Goal: Find specific page/section: Find specific page/section

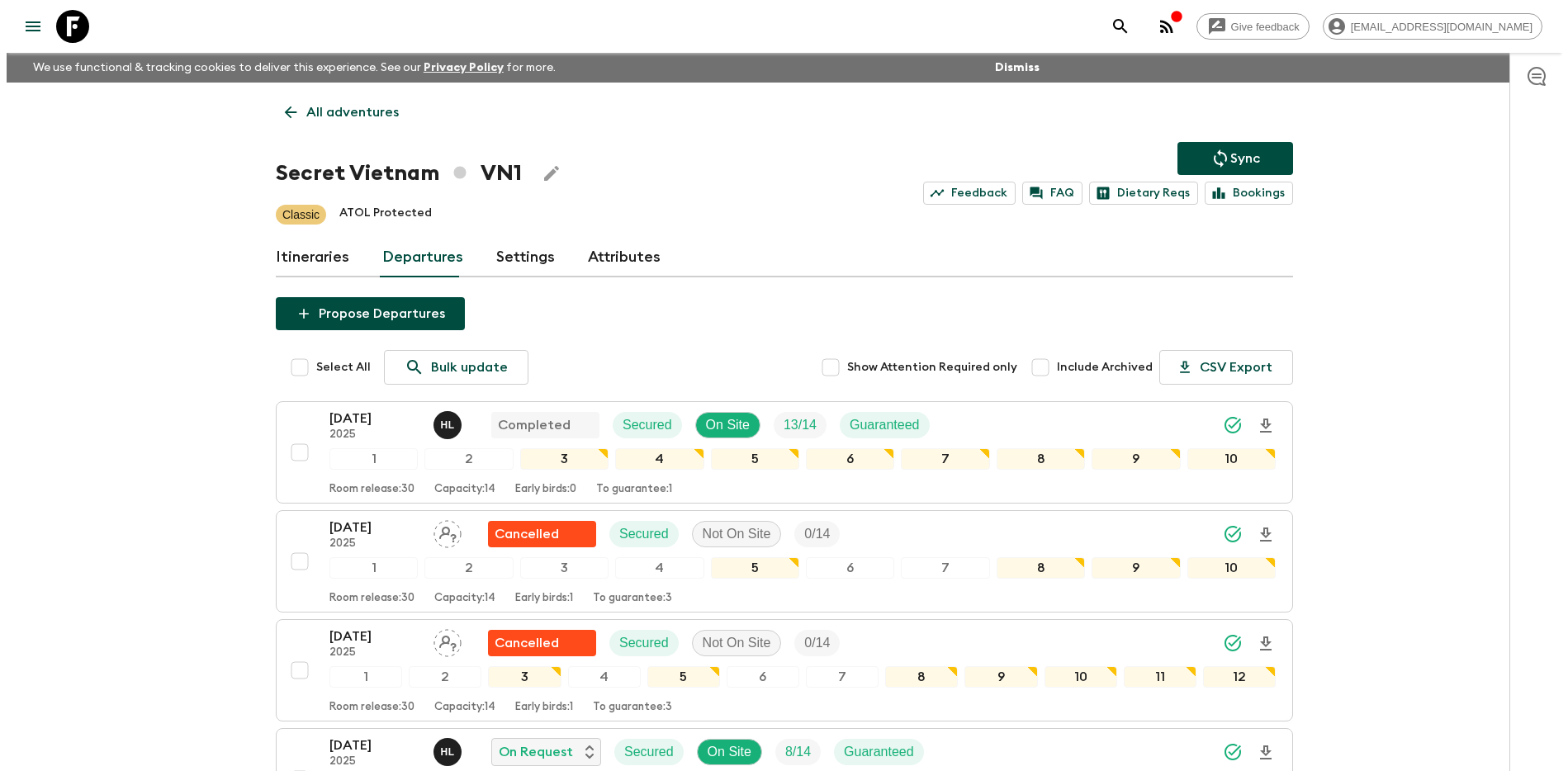
scroll to position [368, 0]
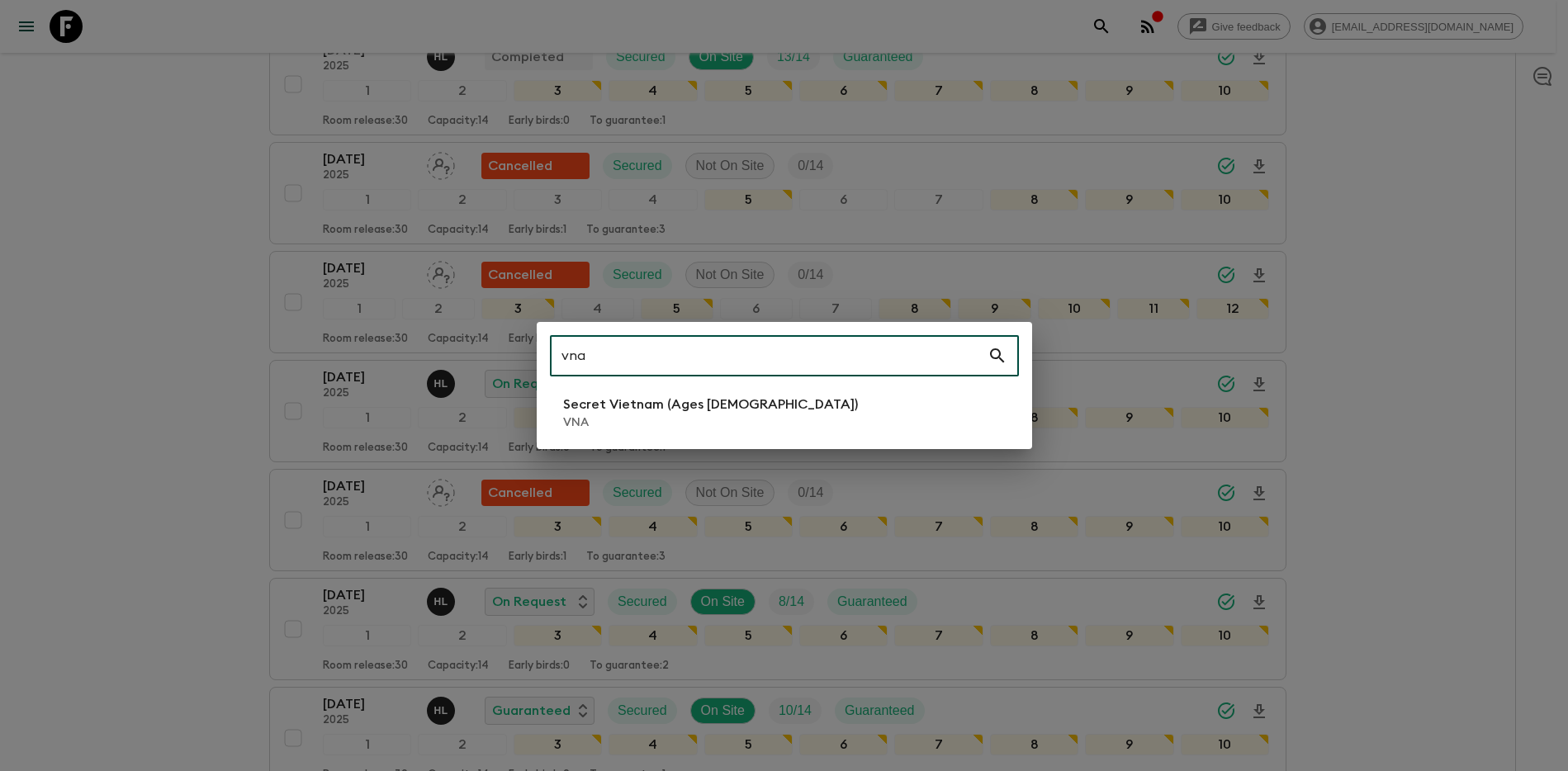
type input "vna"
click at [855, 425] on li "Secret Vietnam (Ages [DEMOGRAPHIC_DATA]) VNA" at bounding box center [784, 412] width 469 height 46
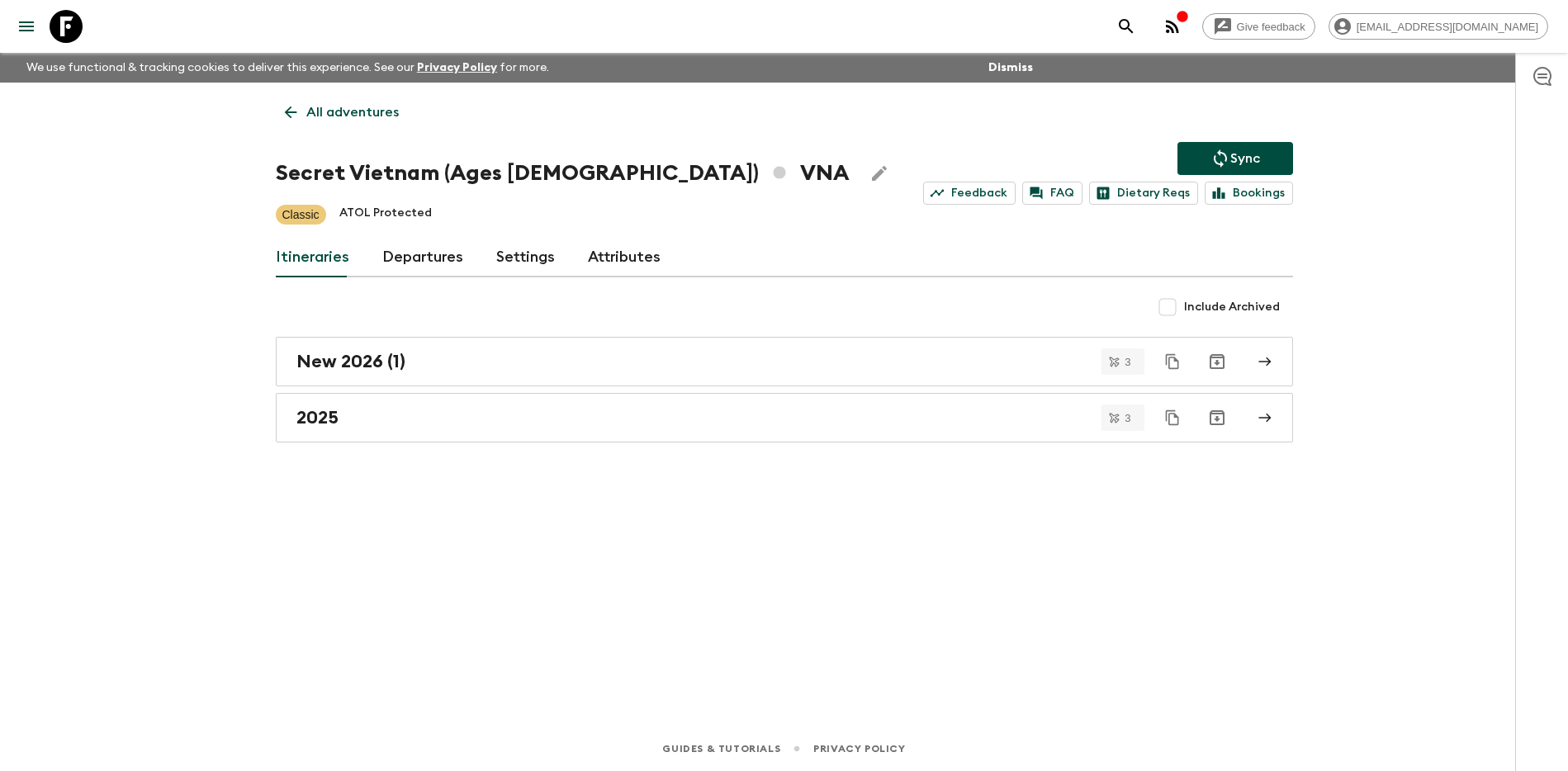
click at [440, 259] on link "Departures" at bounding box center [422, 257] width 81 height 39
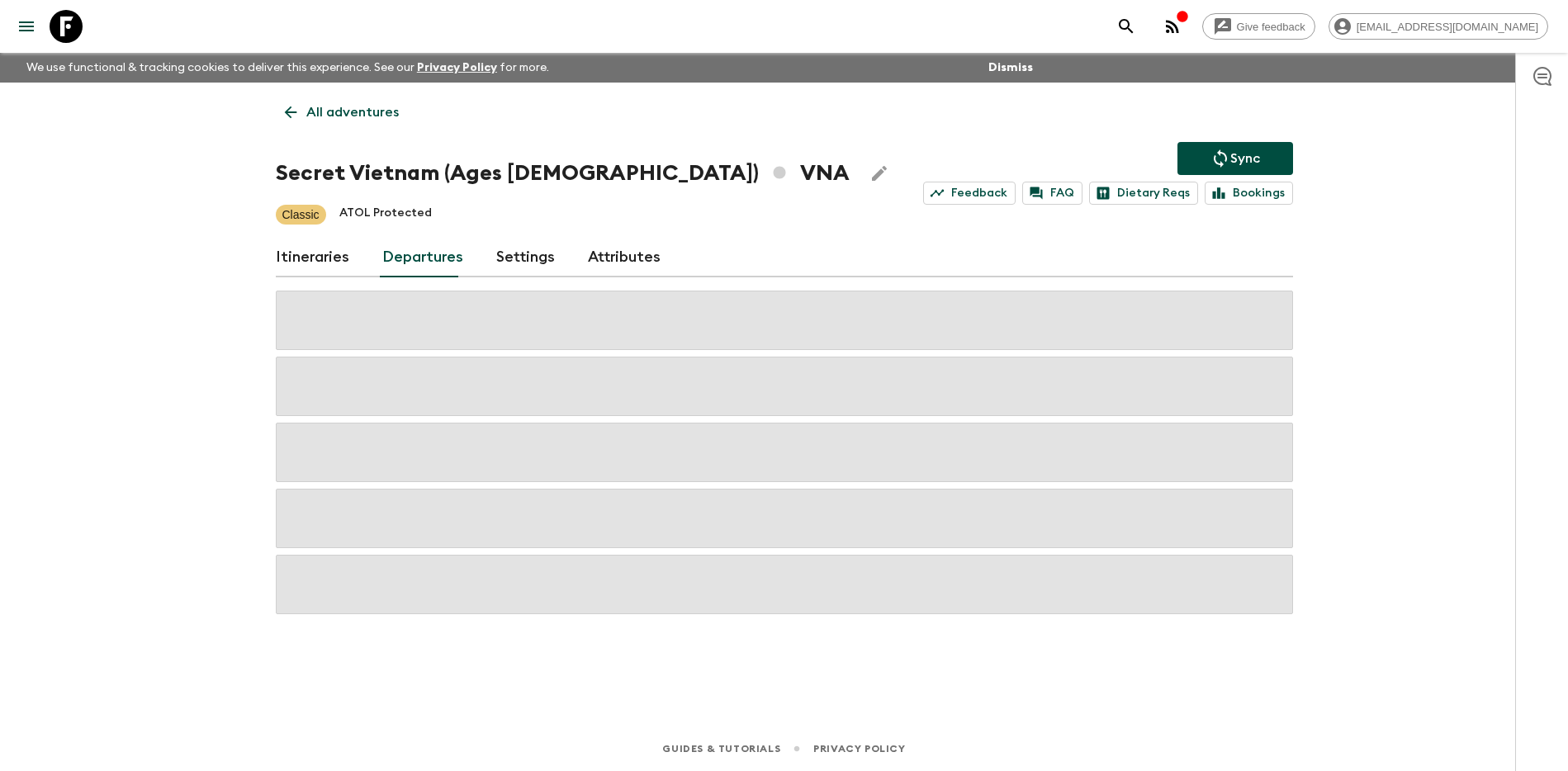
click at [1356, 281] on div "Give feedback [PERSON_NAME][EMAIL_ADDRESS][DOMAIN_NAME] We use functional & tra…" at bounding box center [784, 386] width 1568 height 771
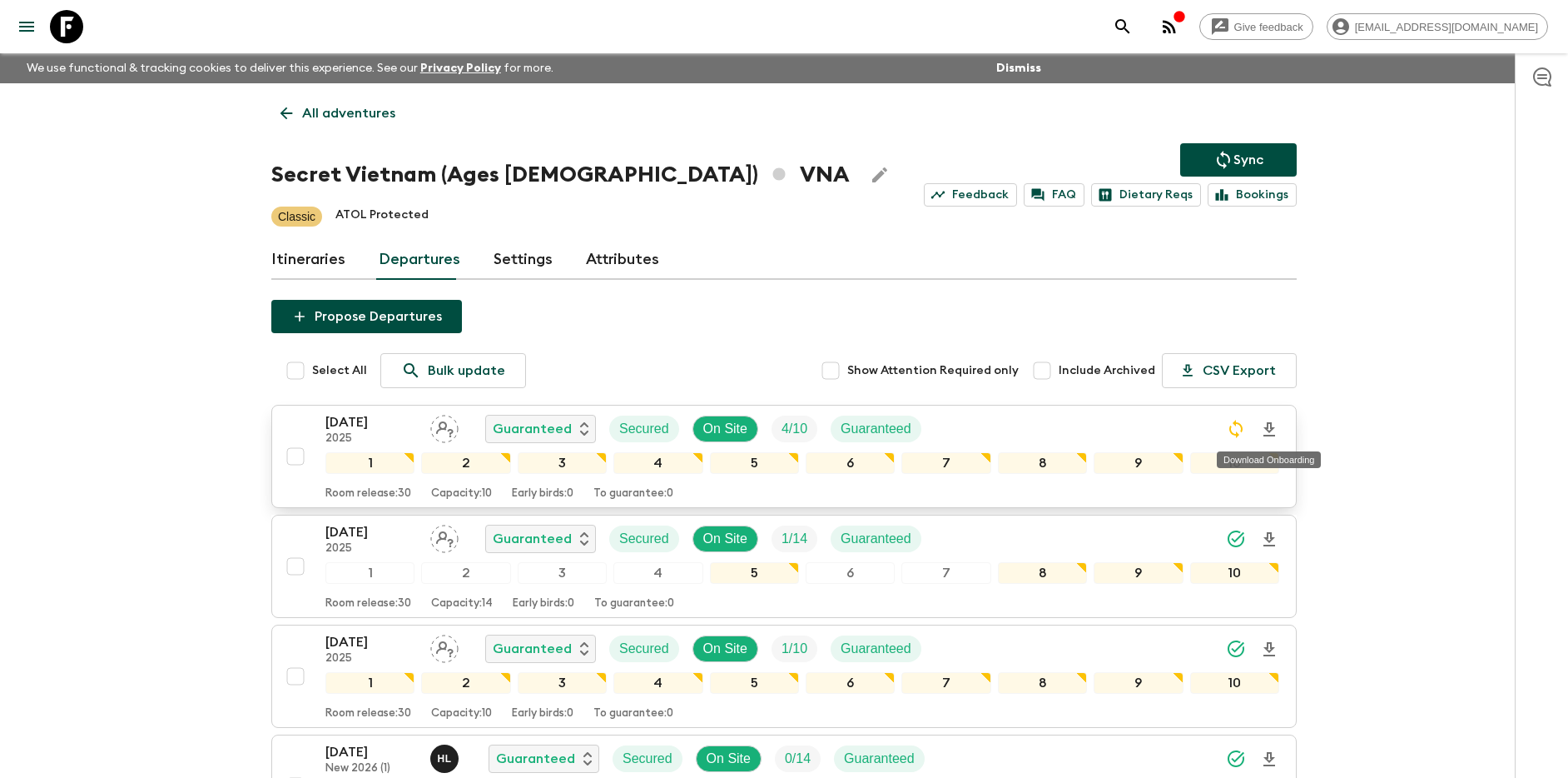
click at [1272, 426] on icon "Download Onboarding" at bounding box center [1270, 430] width 20 height 20
click at [1447, 302] on div "Give feedback [PERSON_NAME][EMAIL_ADDRESS][DOMAIN_NAME] We use functional & tra…" at bounding box center [784, 604] width 1568 height 1210
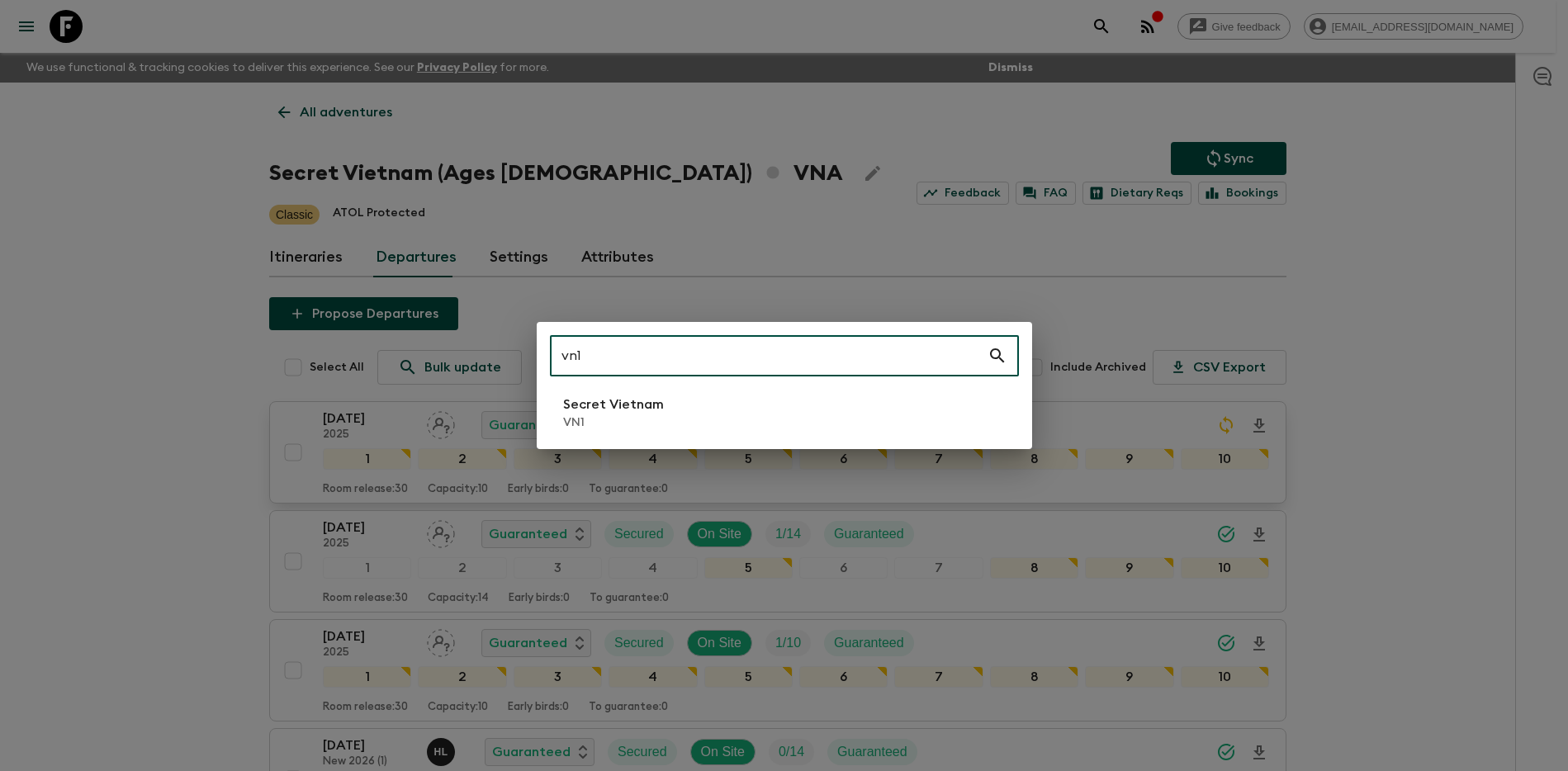
type input "vn1"
click at [602, 424] on p "VN1" at bounding box center [614, 423] width 101 height 16
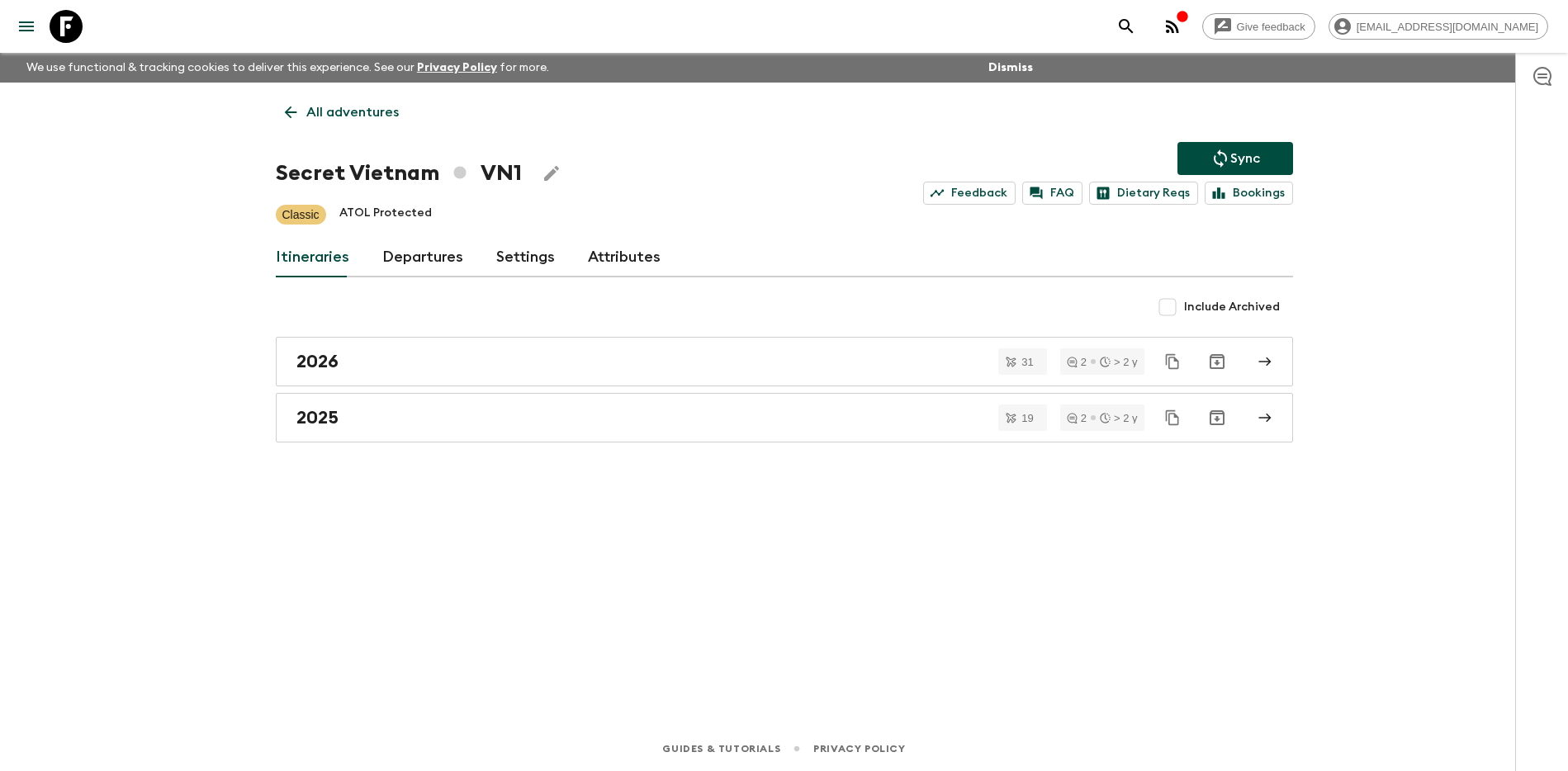
click at [433, 259] on link "Departures" at bounding box center [422, 257] width 81 height 39
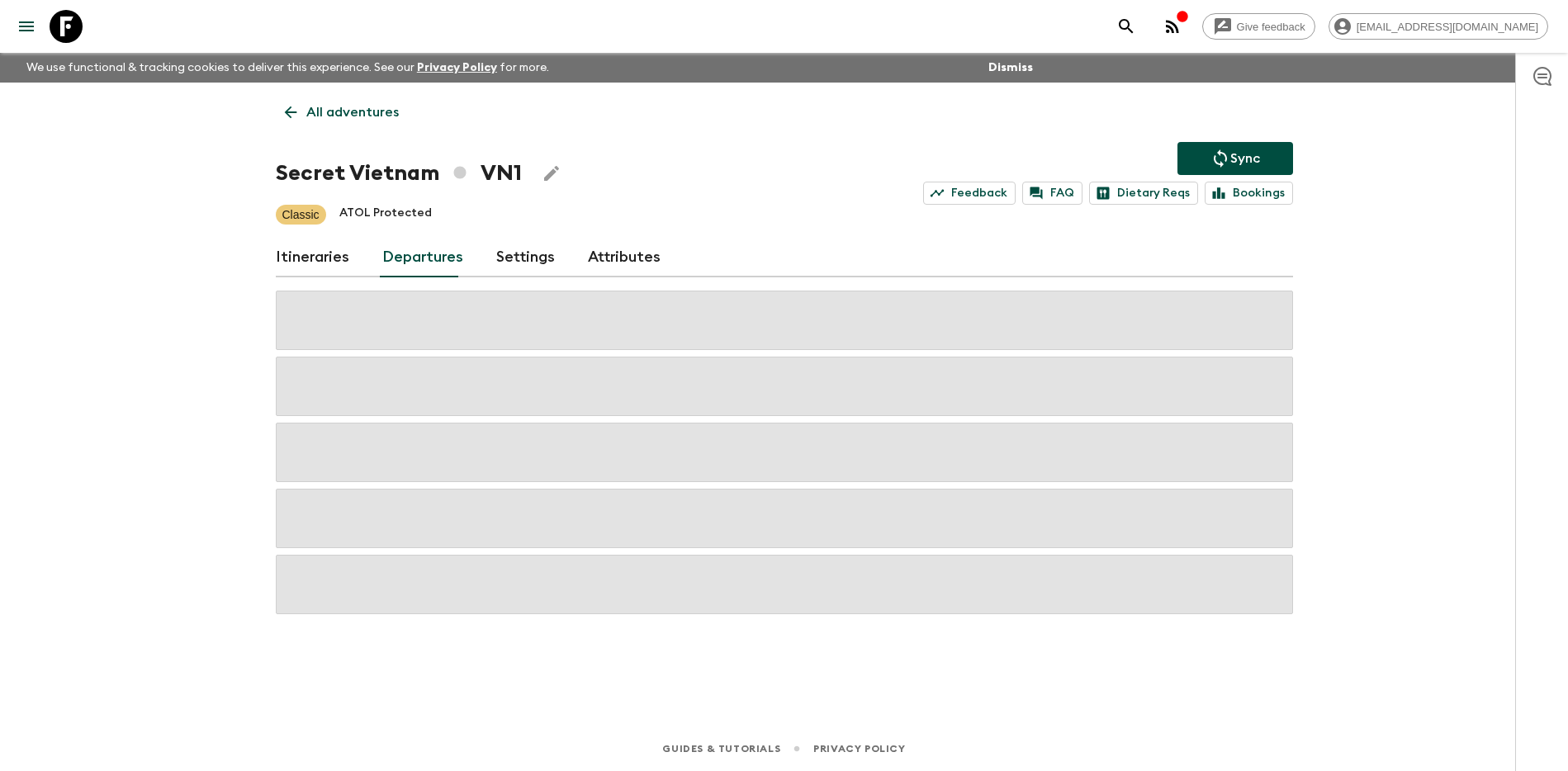
click at [1395, 310] on div "Give feedback [PERSON_NAME][EMAIL_ADDRESS][DOMAIN_NAME] We use functional & tra…" at bounding box center [784, 386] width 1568 height 771
click at [1353, 318] on div "Give feedback [PERSON_NAME][EMAIL_ADDRESS][DOMAIN_NAME] We use functional & tra…" at bounding box center [784, 386] width 1568 height 771
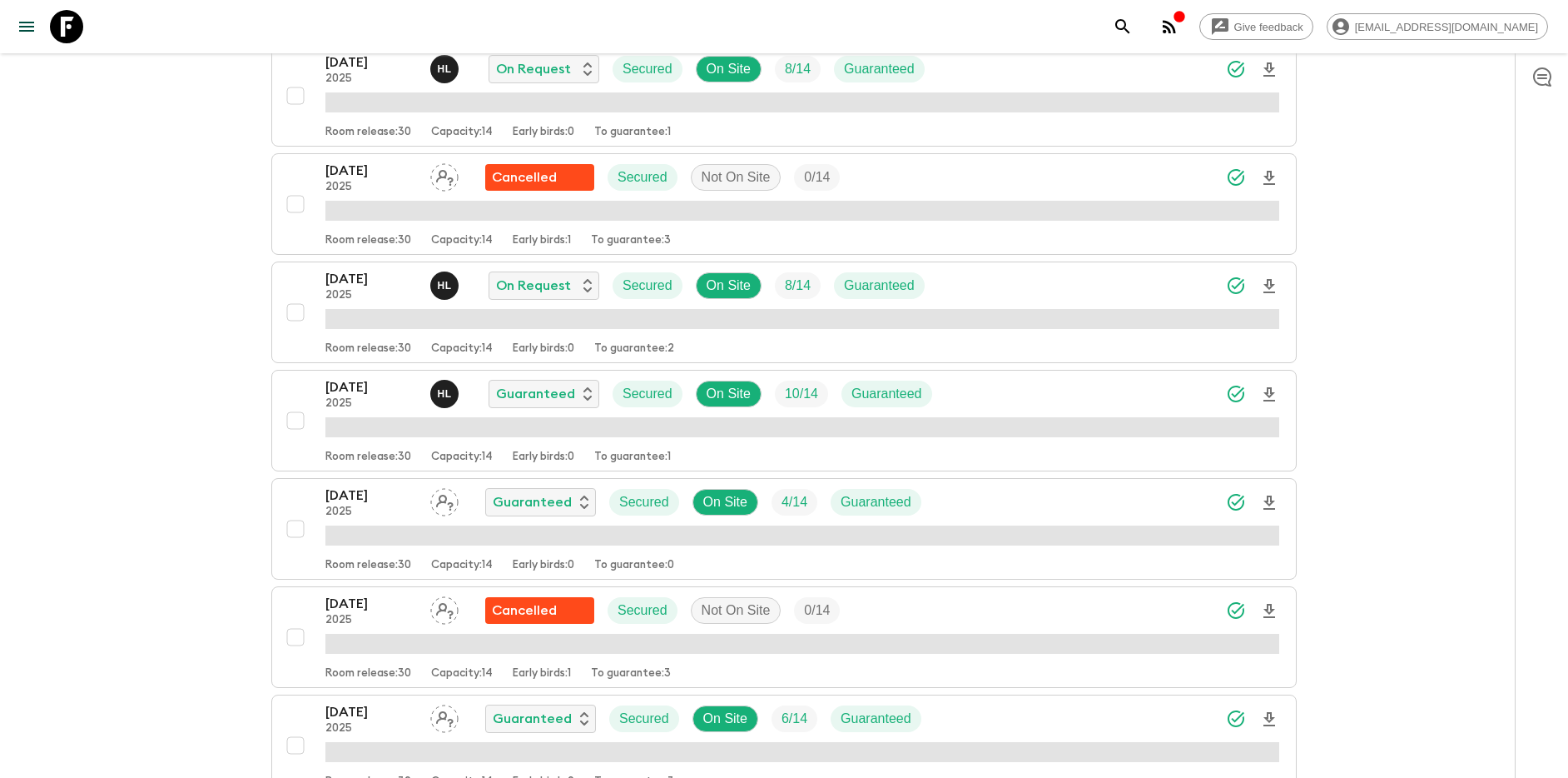
scroll to position [784, 0]
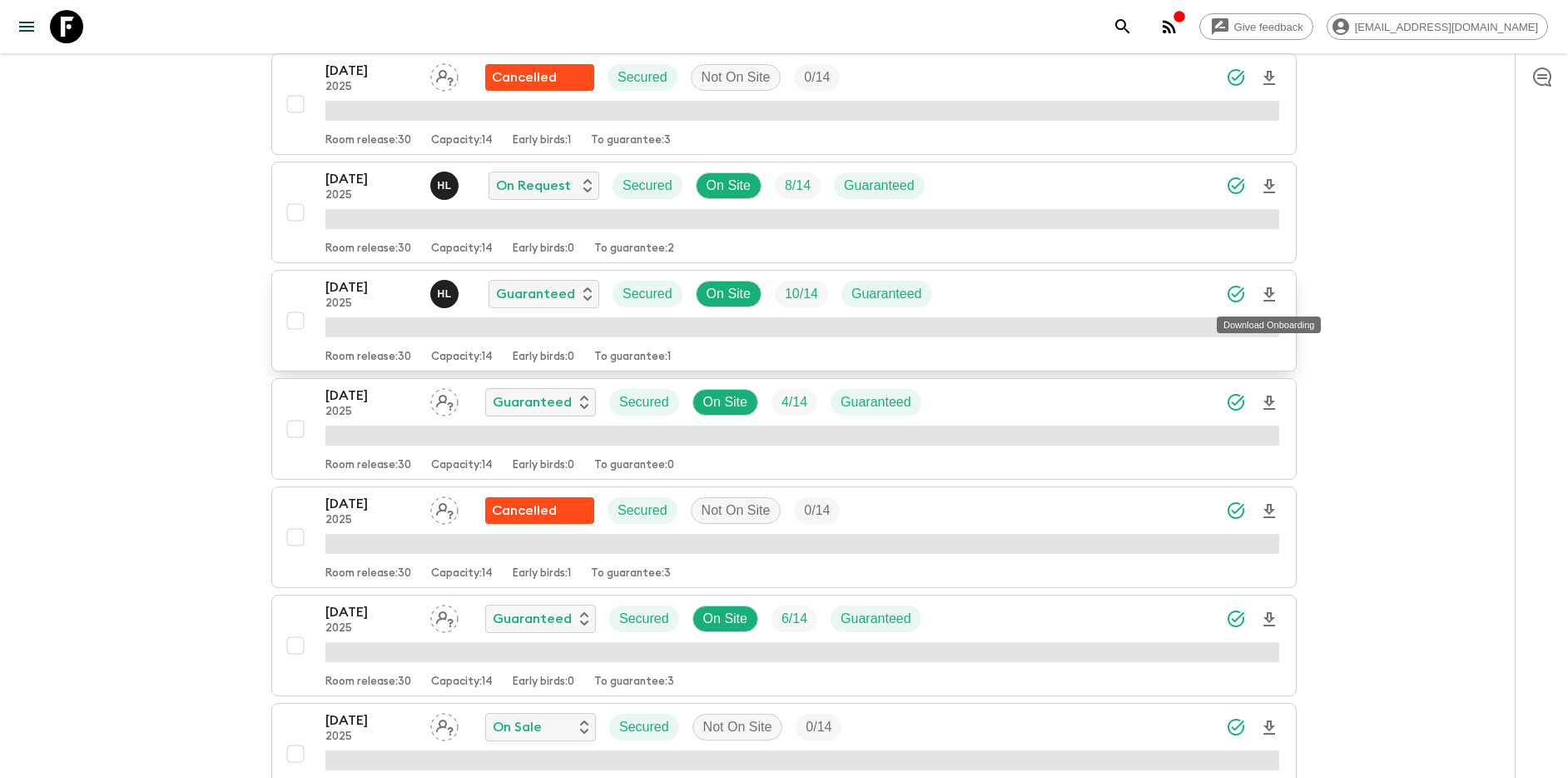
click at [1269, 292] on icon "Download Onboarding" at bounding box center [1270, 295] width 20 height 20
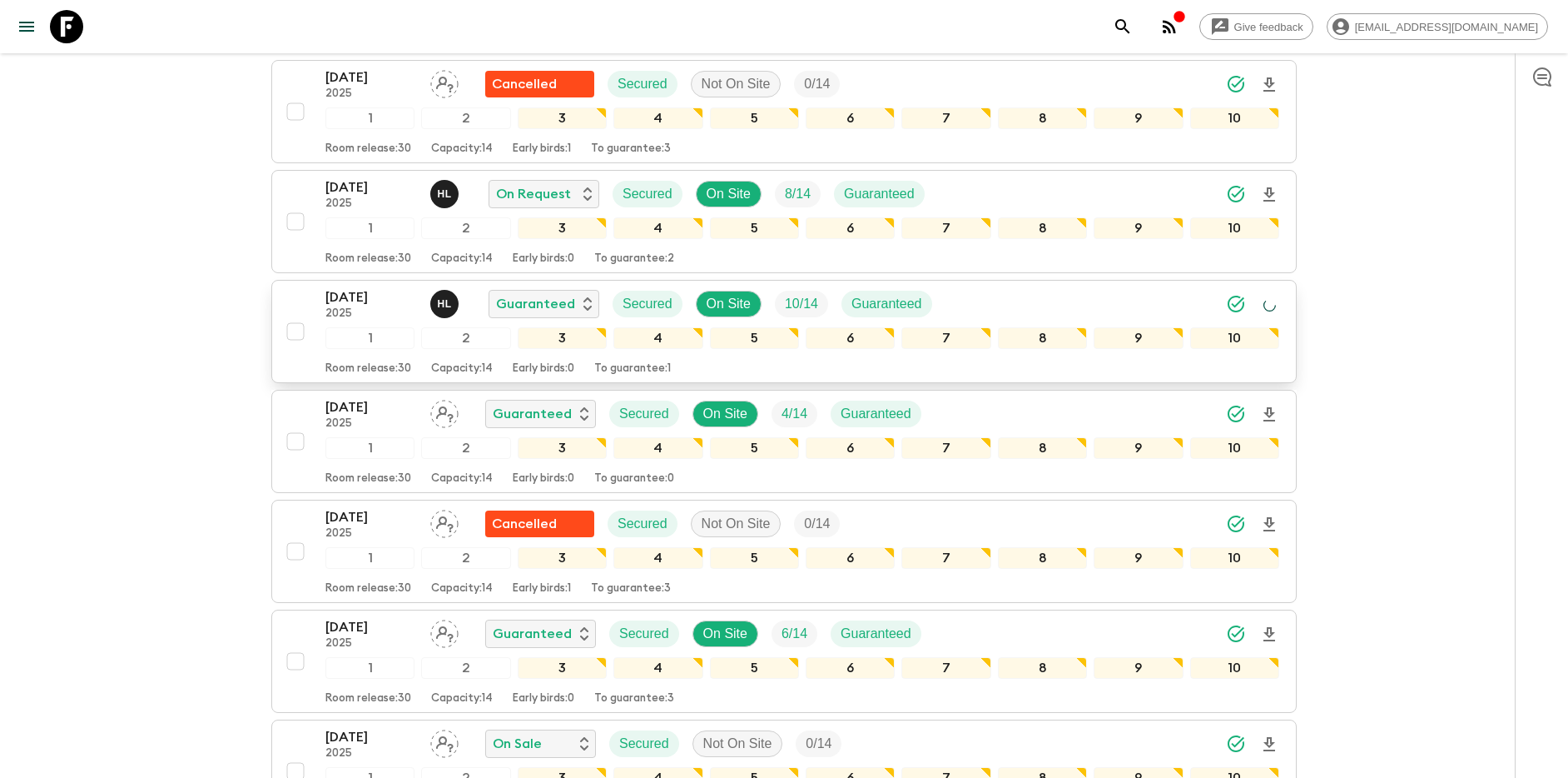
scroll to position [790, 0]
